Goal: Information Seeking & Learning: Learn about a topic

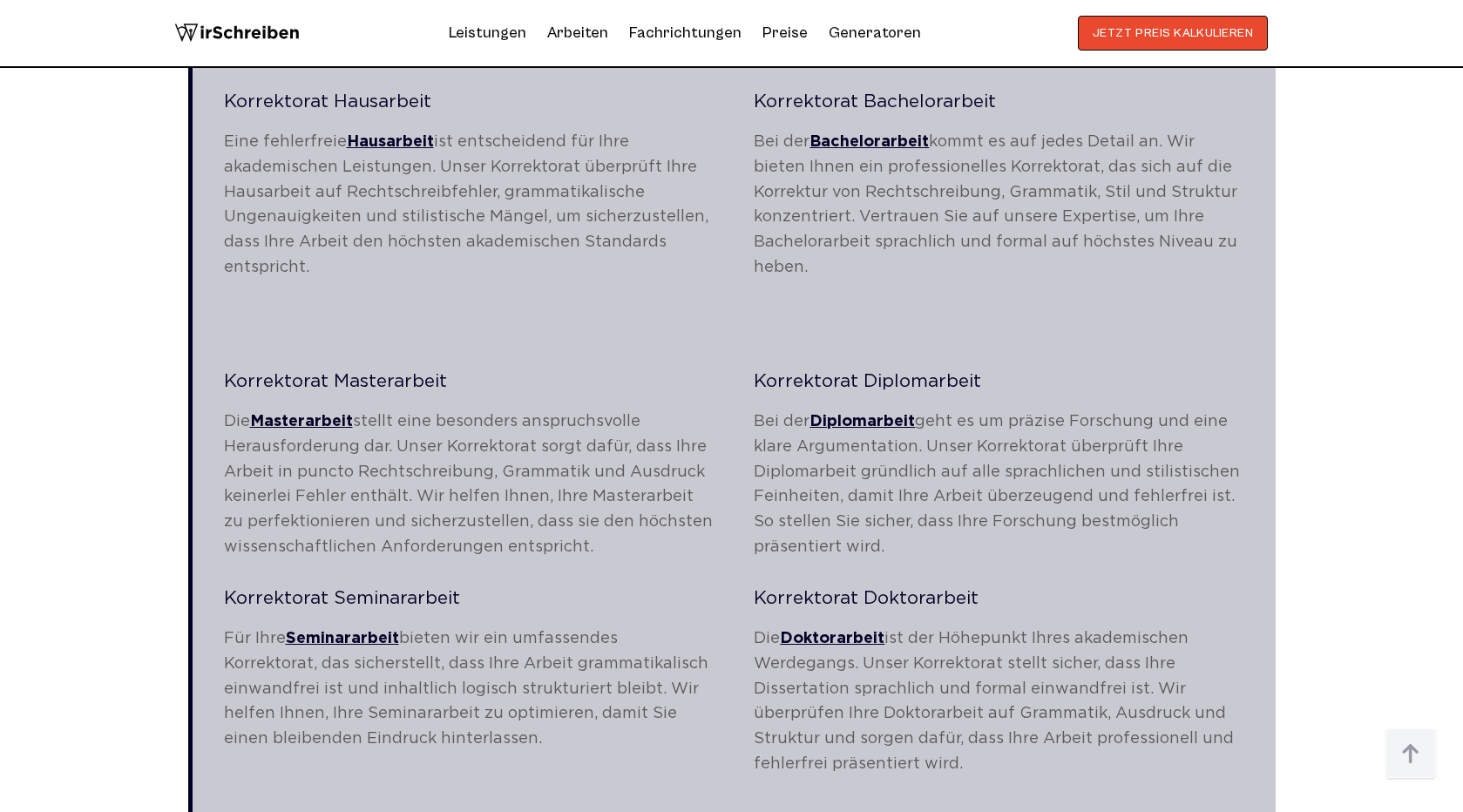
scroll to position [3150, 0]
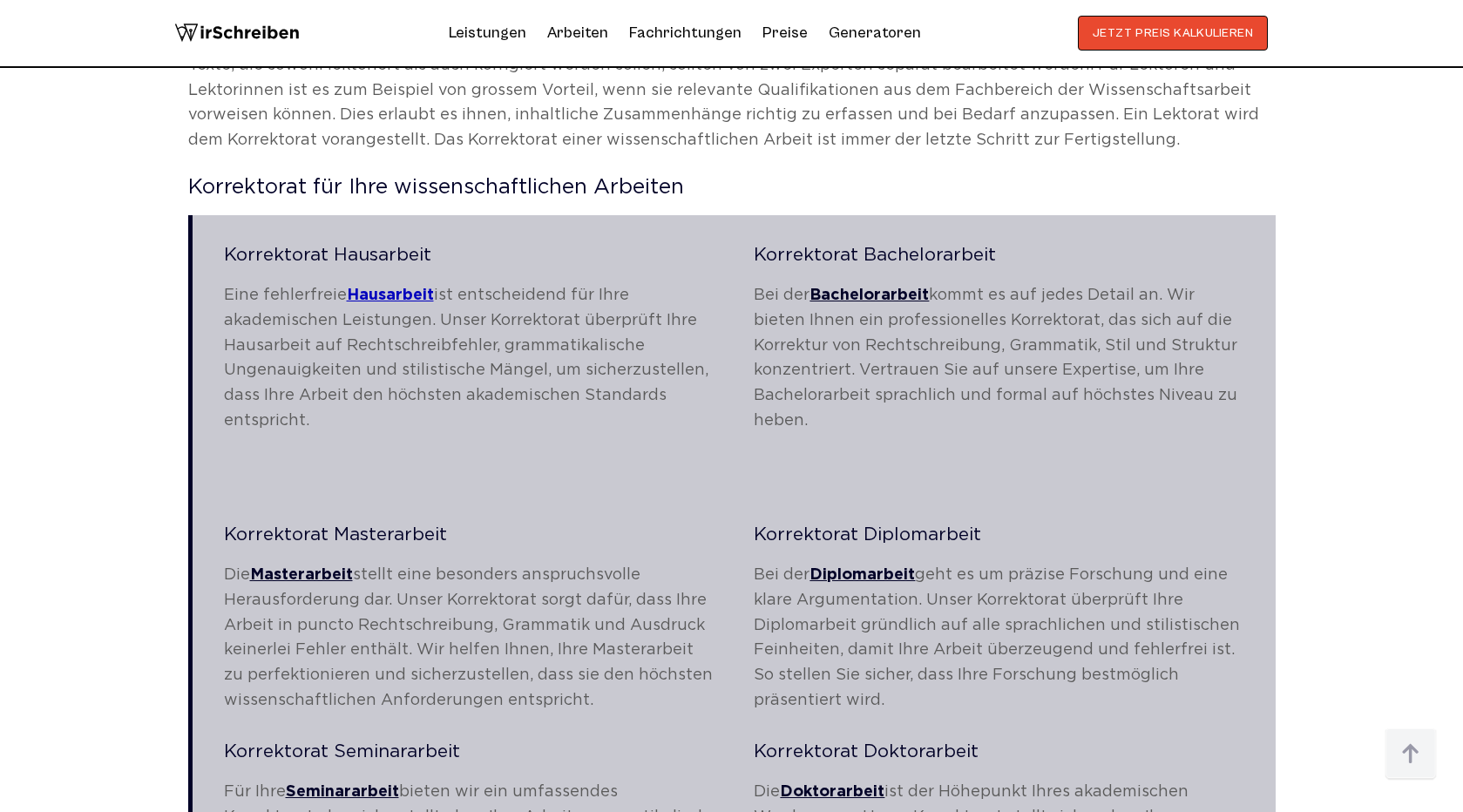
click at [403, 288] on link "Hausarbeit" at bounding box center [390, 295] width 87 height 14
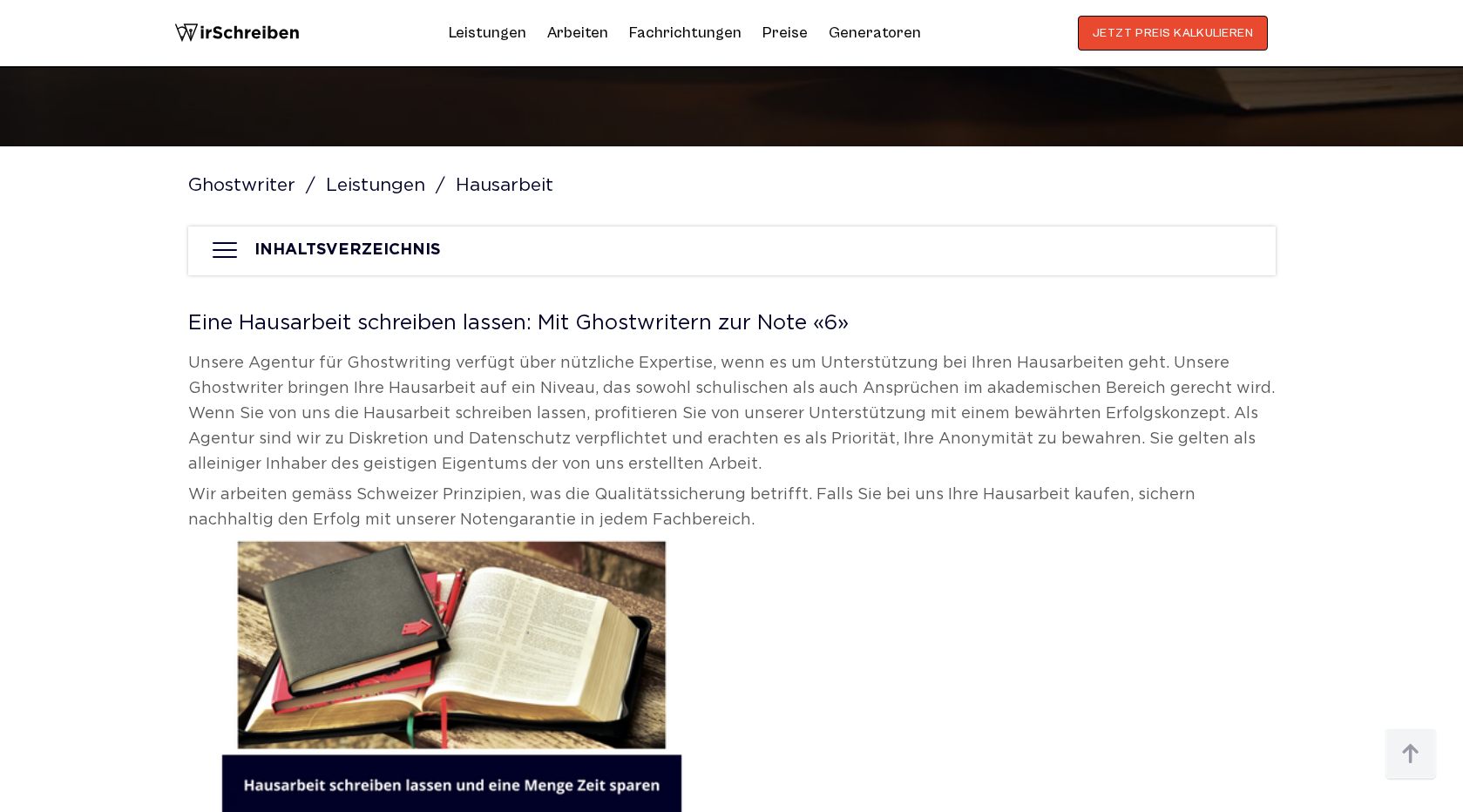
scroll to position [612, 0]
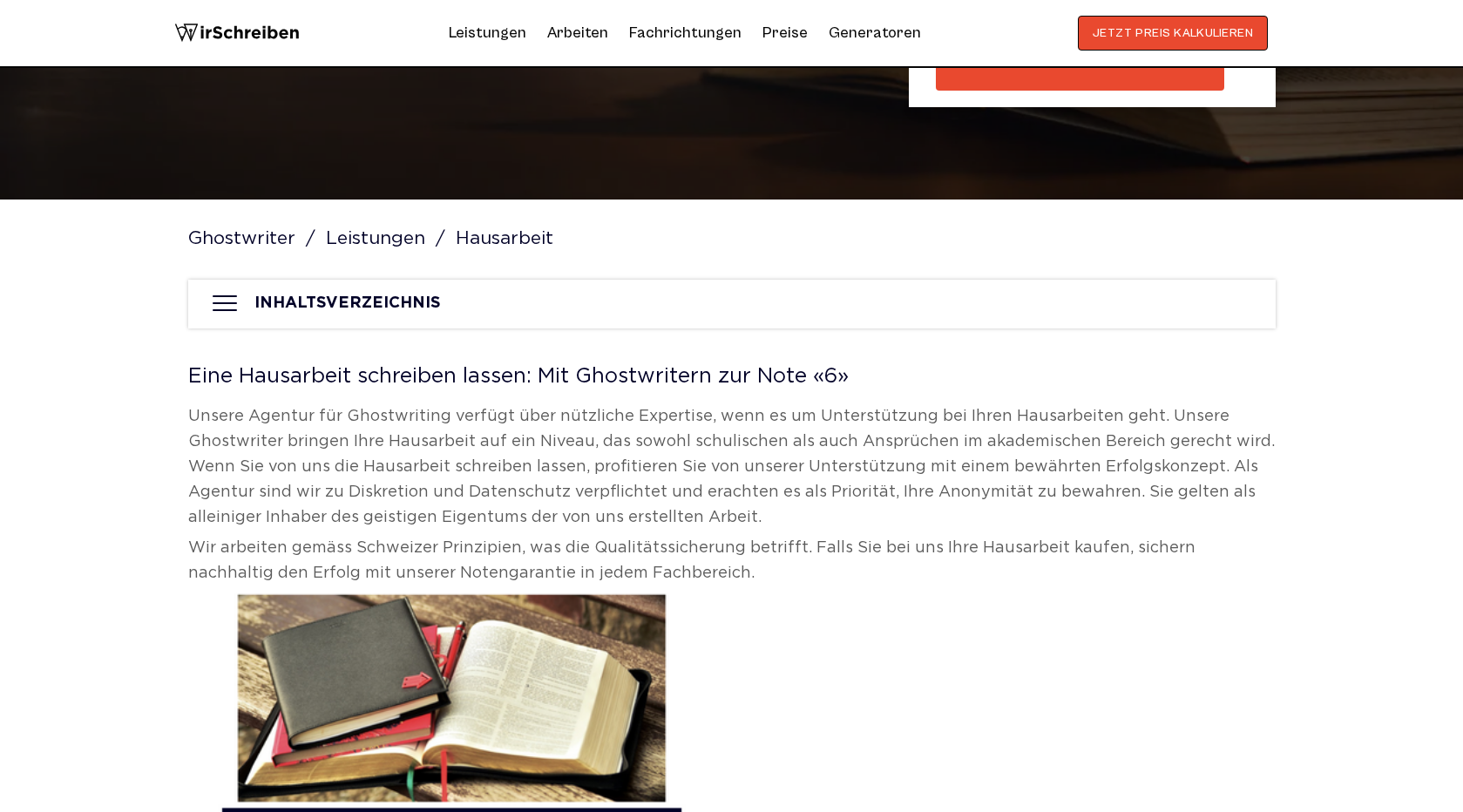
click at [222, 305] on div at bounding box center [224, 304] width 31 height 24
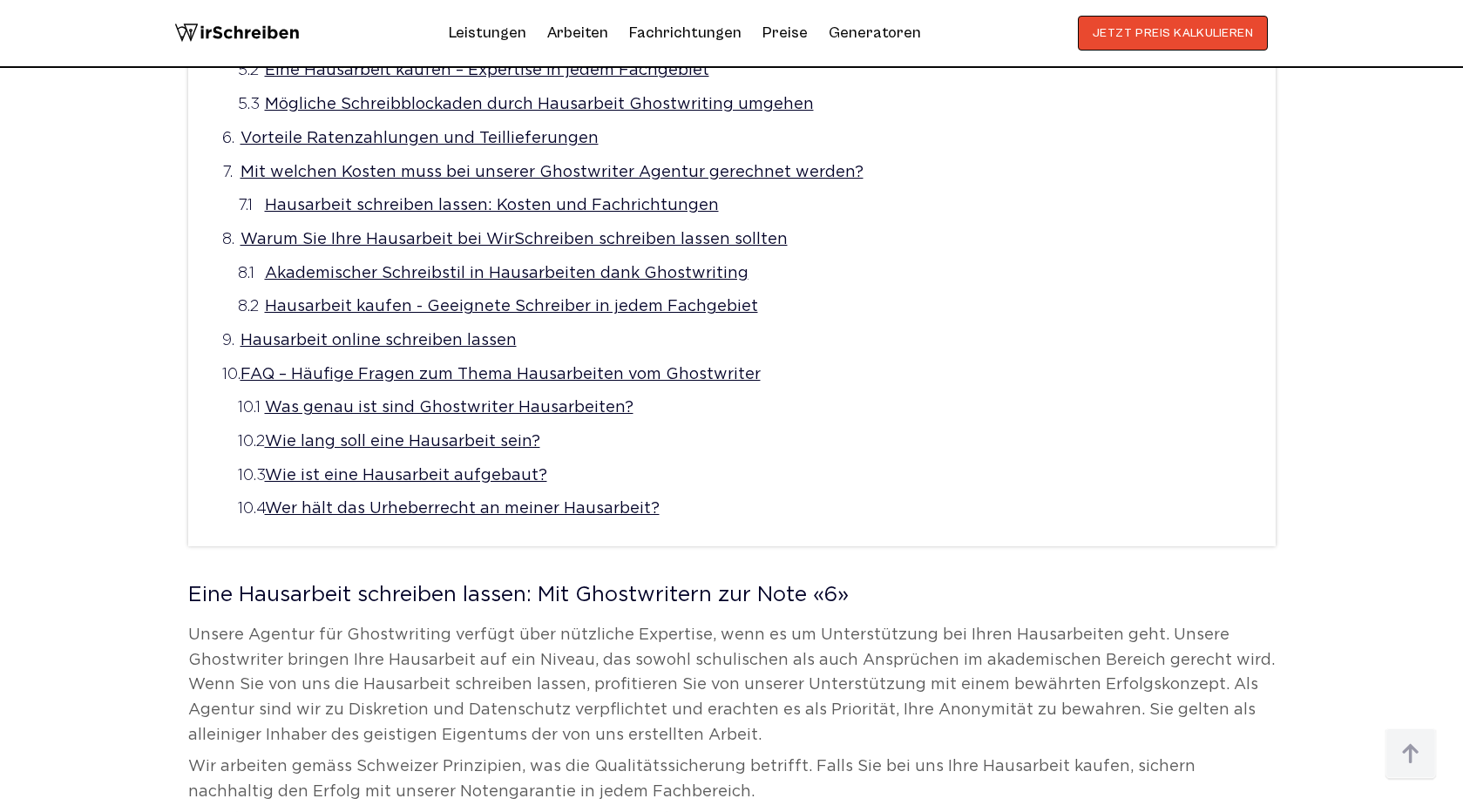
scroll to position [1363, 0]
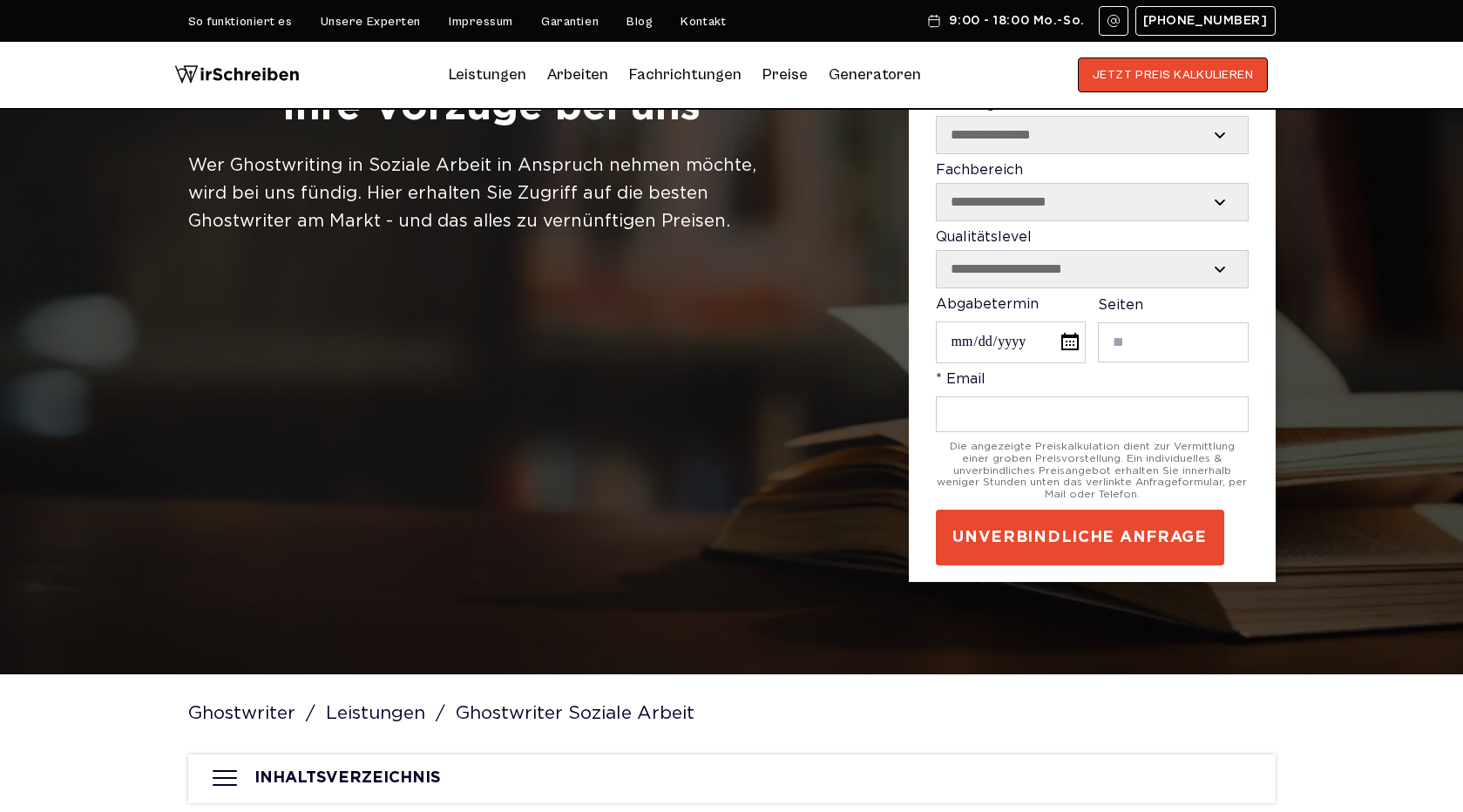
scroll to position [165, 0]
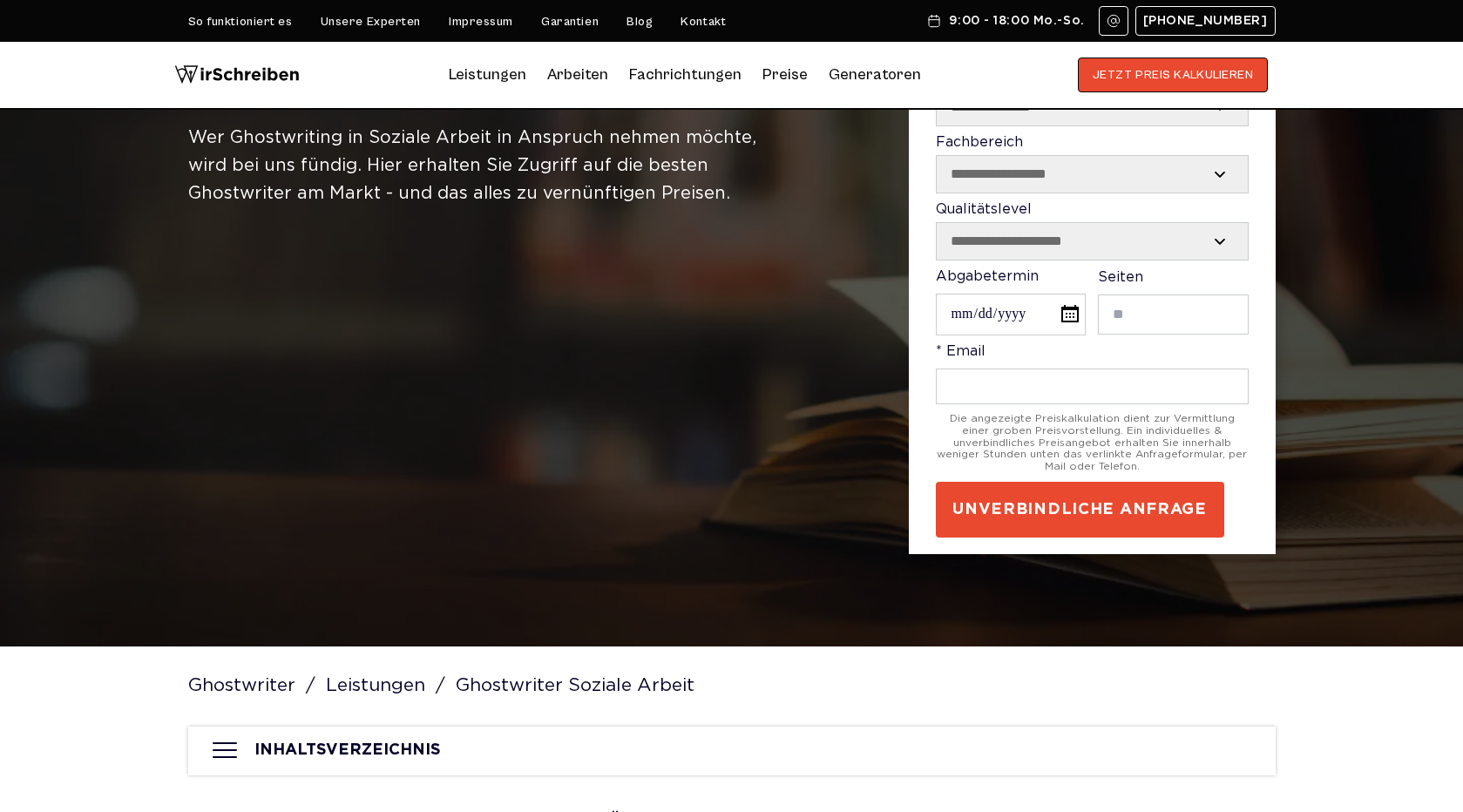
click at [269, 72] on img at bounding box center [238, 74] width 126 height 35
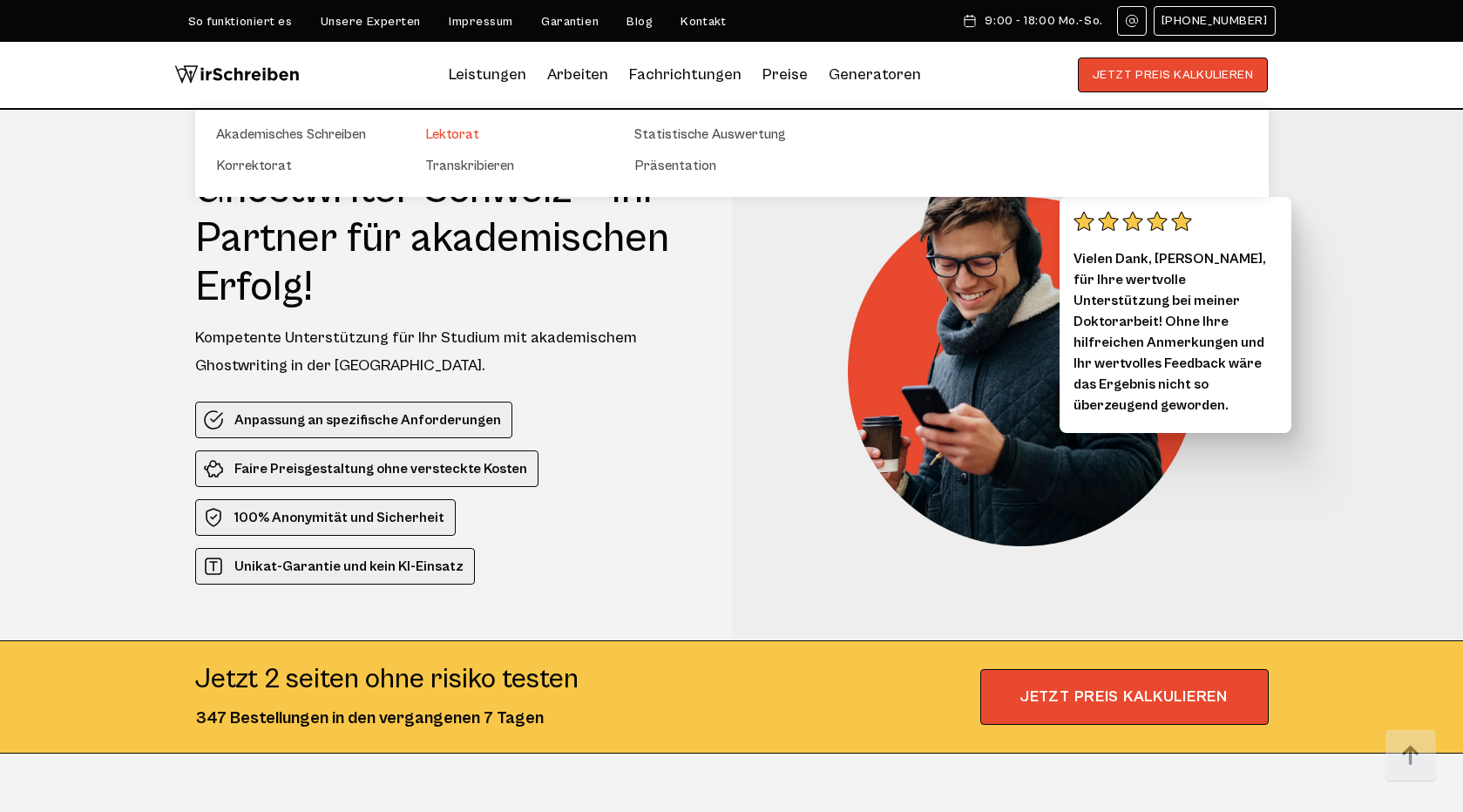
click at [458, 133] on link "Lektorat" at bounding box center [513, 134] width 175 height 21
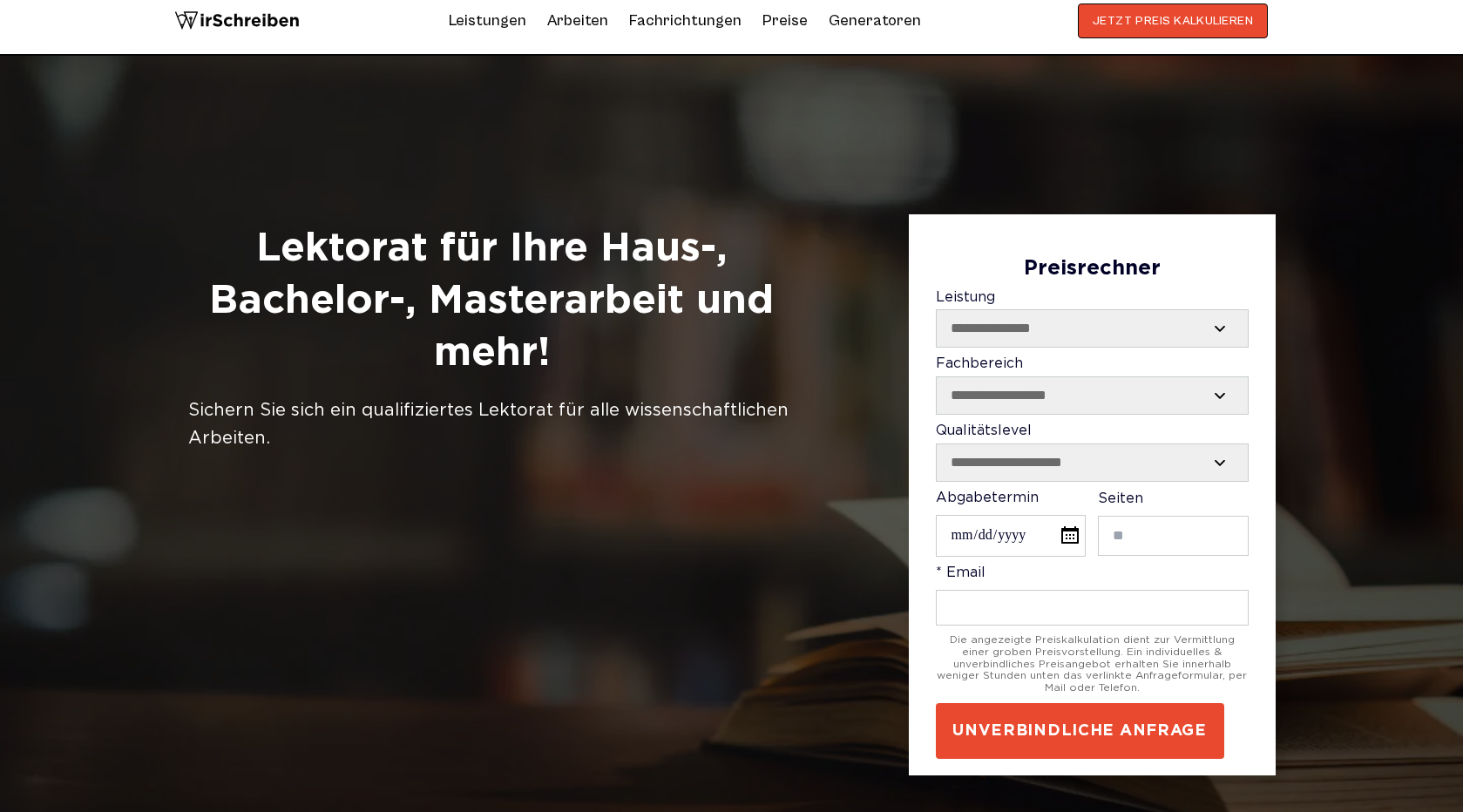
scroll to position [37, 0]
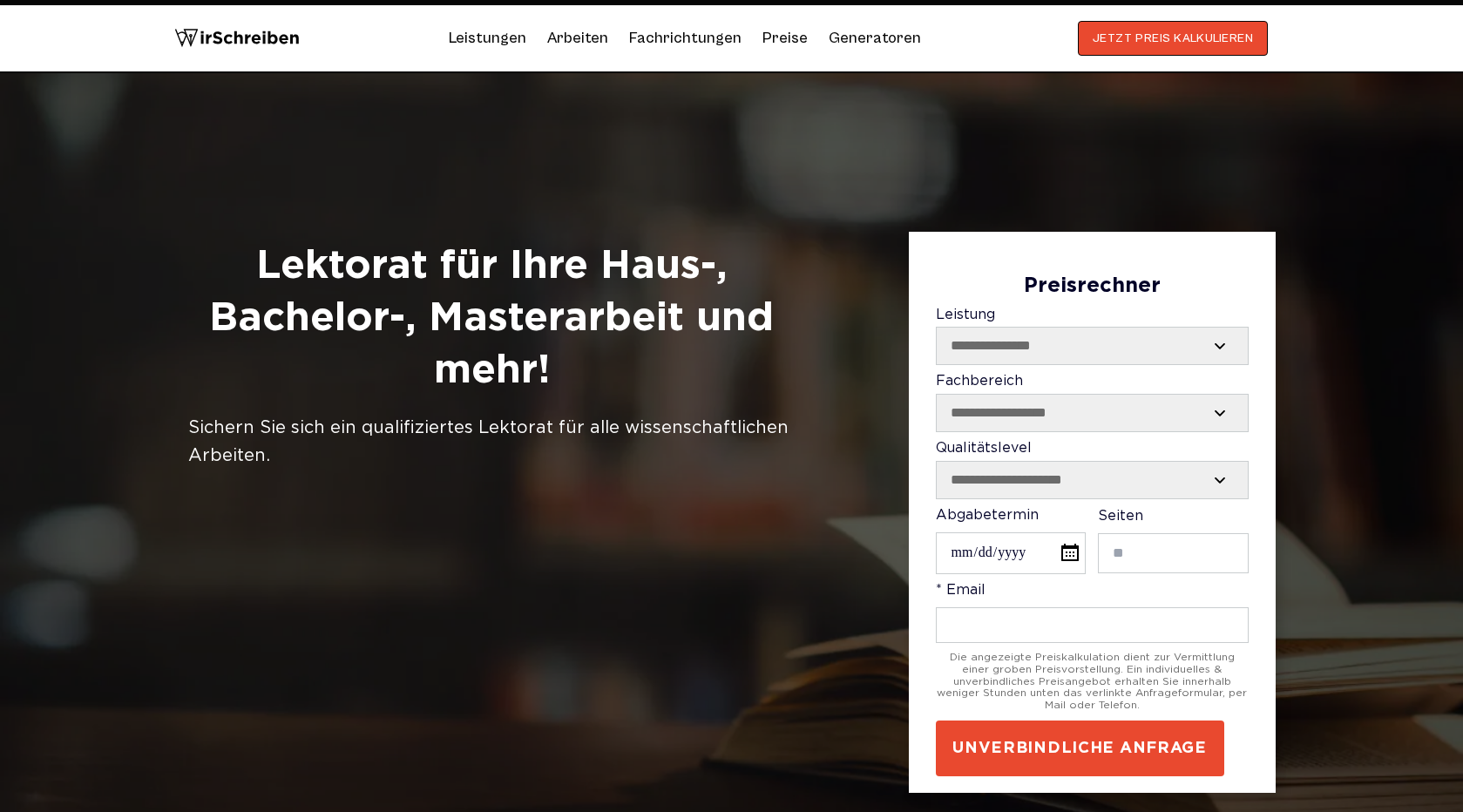
click at [781, 38] on link "Preise" at bounding box center [785, 38] width 45 height 18
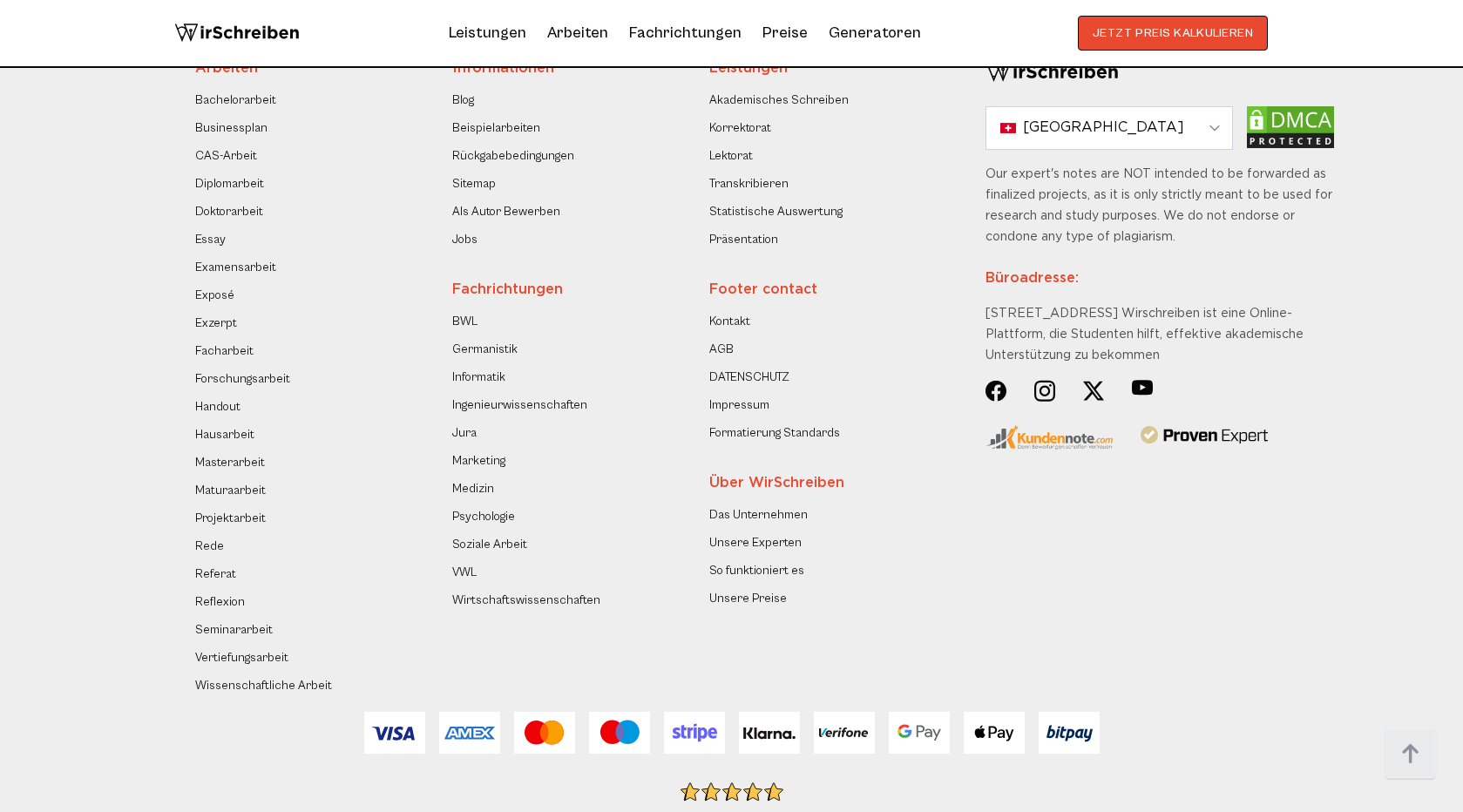
scroll to position [5856, 0]
